Goal: Find specific page/section

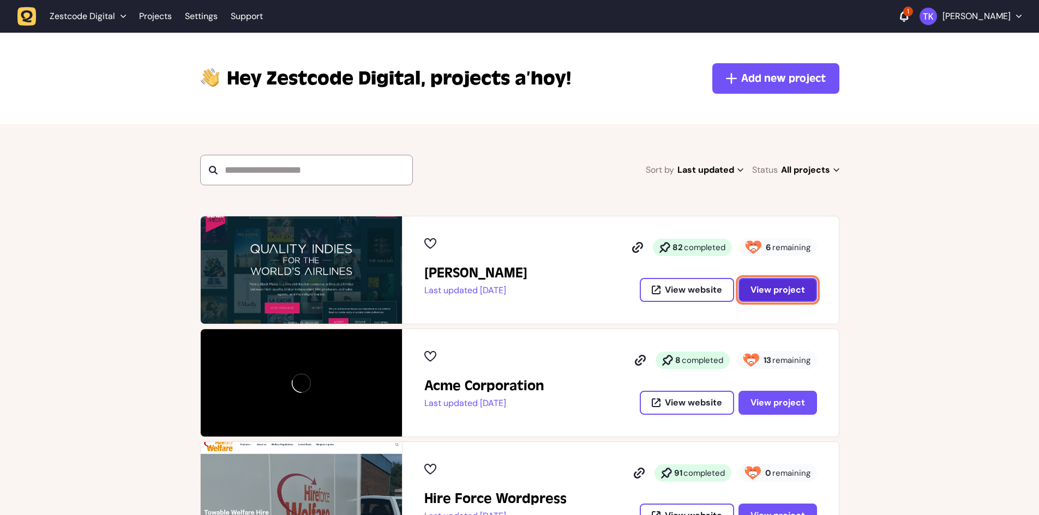
click at [785, 295] on span "View project" at bounding box center [777, 289] width 55 height 11
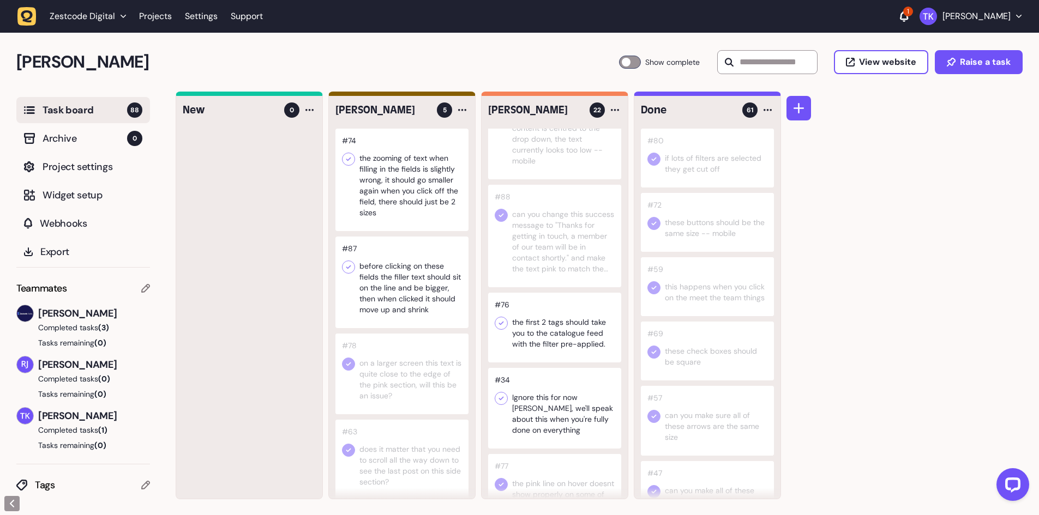
scroll to position [1319, 0]
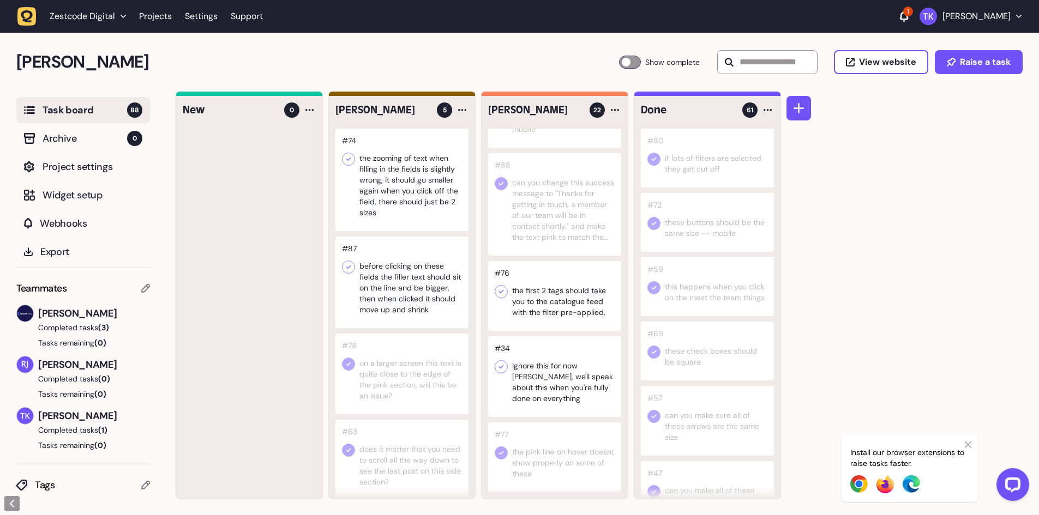
click at [555, 304] on div at bounding box center [554, 296] width 133 height 70
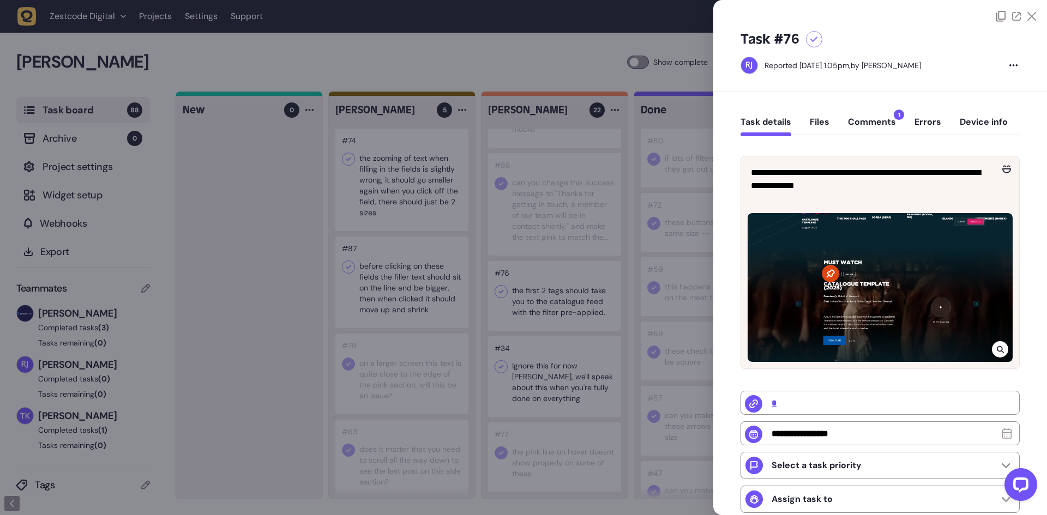
click at [555, 304] on div at bounding box center [523, 257] width 1047 height 515
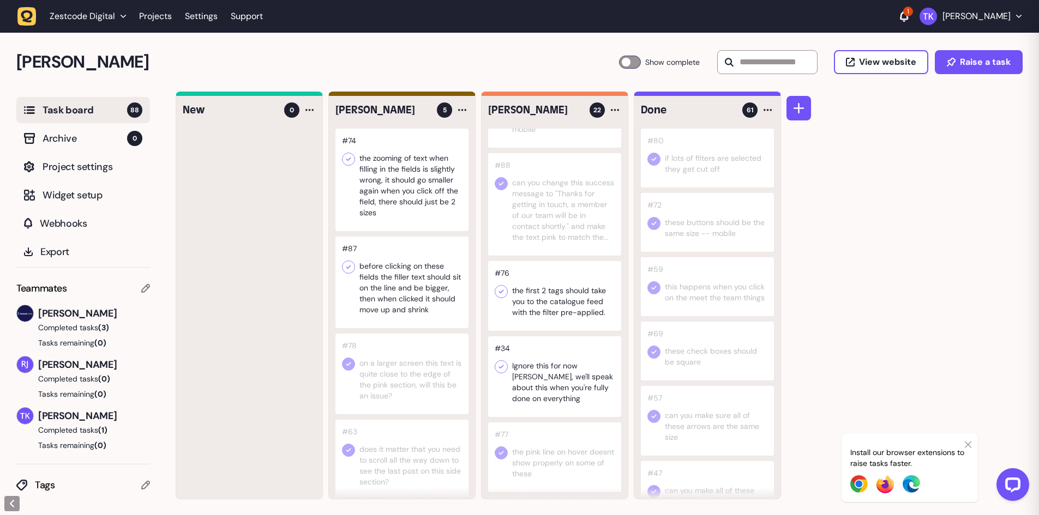
click at [552, 377] on div at bounding box center [554, 376] width 133 height 81
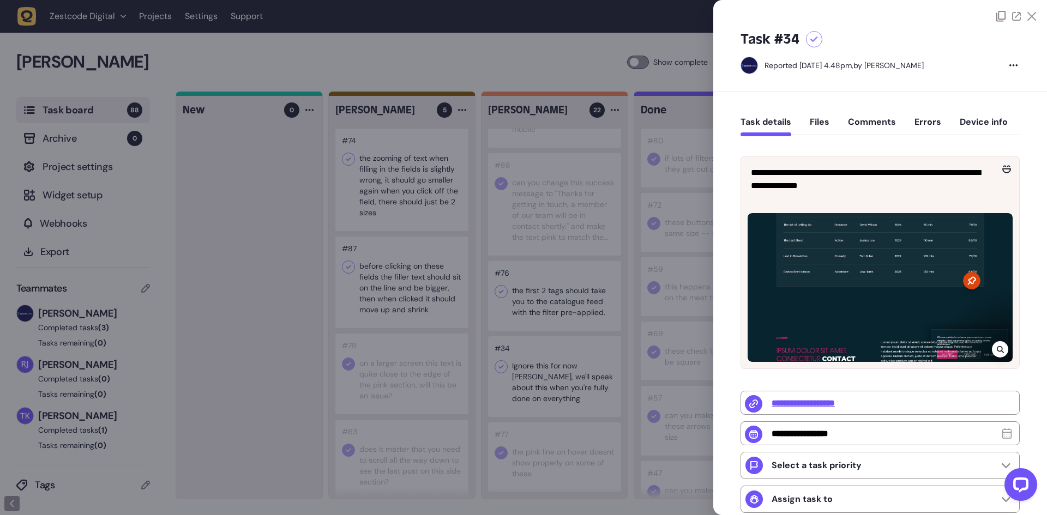
click at [552, 377] on div at bounding box center [523, 257] width 1047 height 515
